Goal: Task Accomplishment & Management: Use online tool/utility

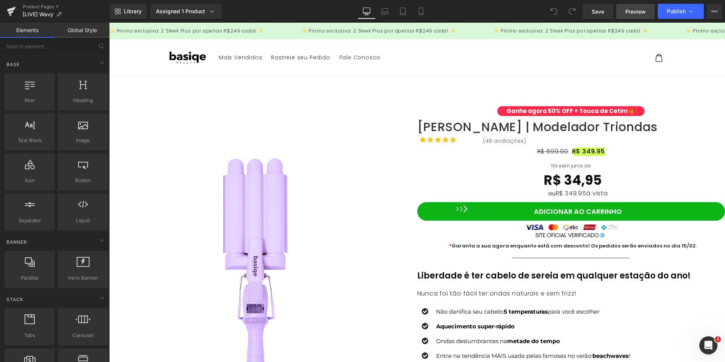
click at [630, 9] on span "Preview" at bounding box center [635, 12] width 20 height 8
